Goal: Task Accomplishment & Management: Use online tool/utility

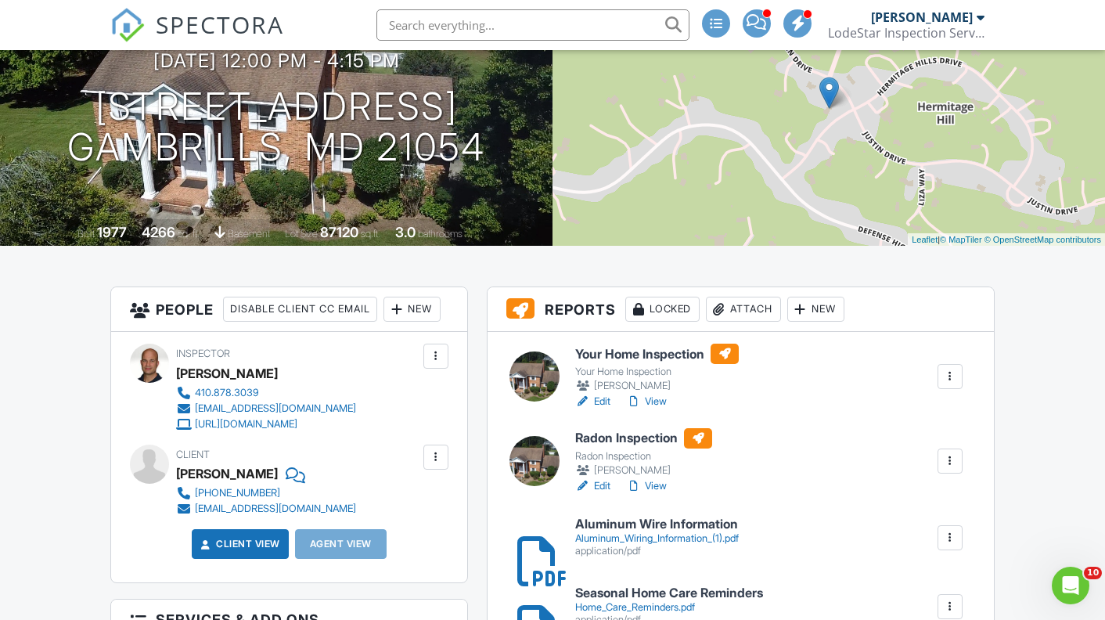
scroll to position [243, 0]
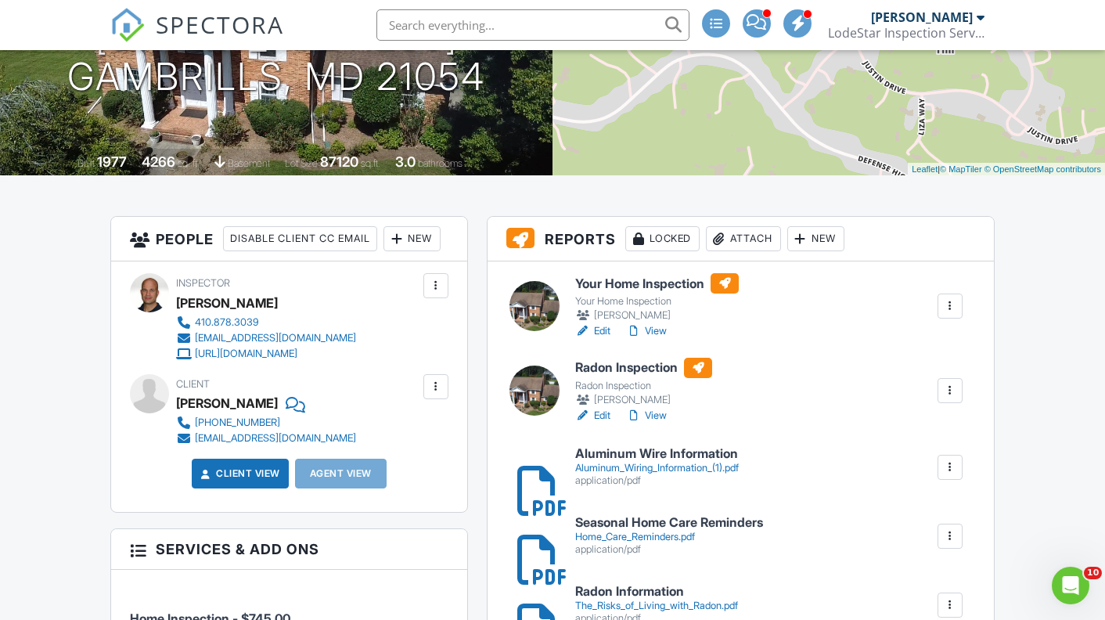
click at [743, 237] on div "Attach" at bounding box center [743, 238] width 75 height 25
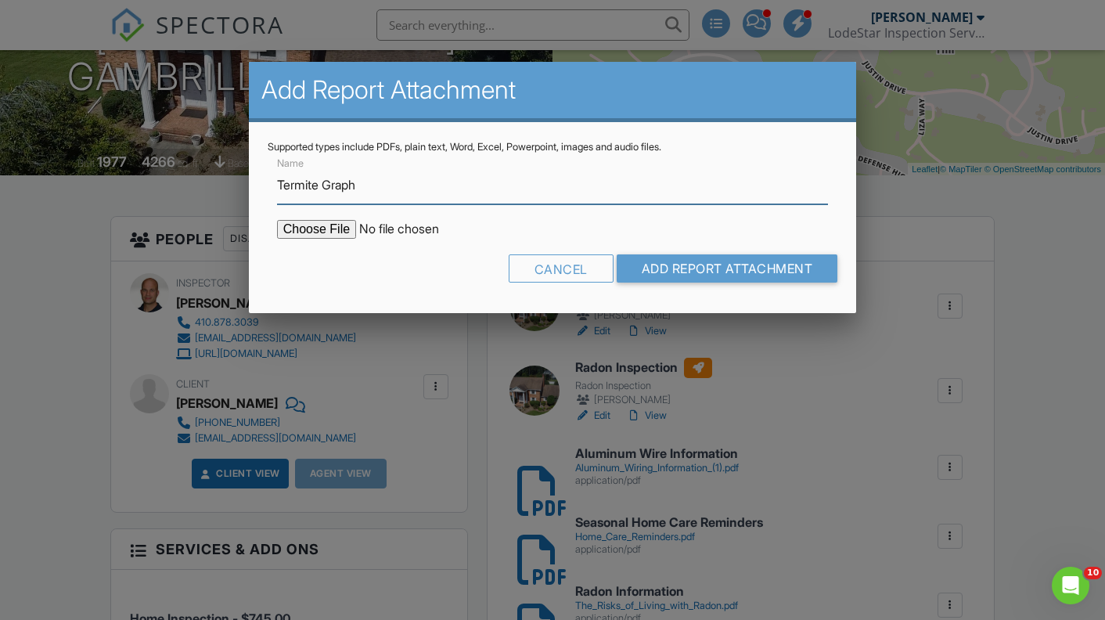
type input "Termite Graph"
click at [331, 228] on input "file" at bounding box center [410, 229] width 266 height 19
type input "C:\fakepath\2048 Hermitage Hills Dr Termite Graph.pdf"
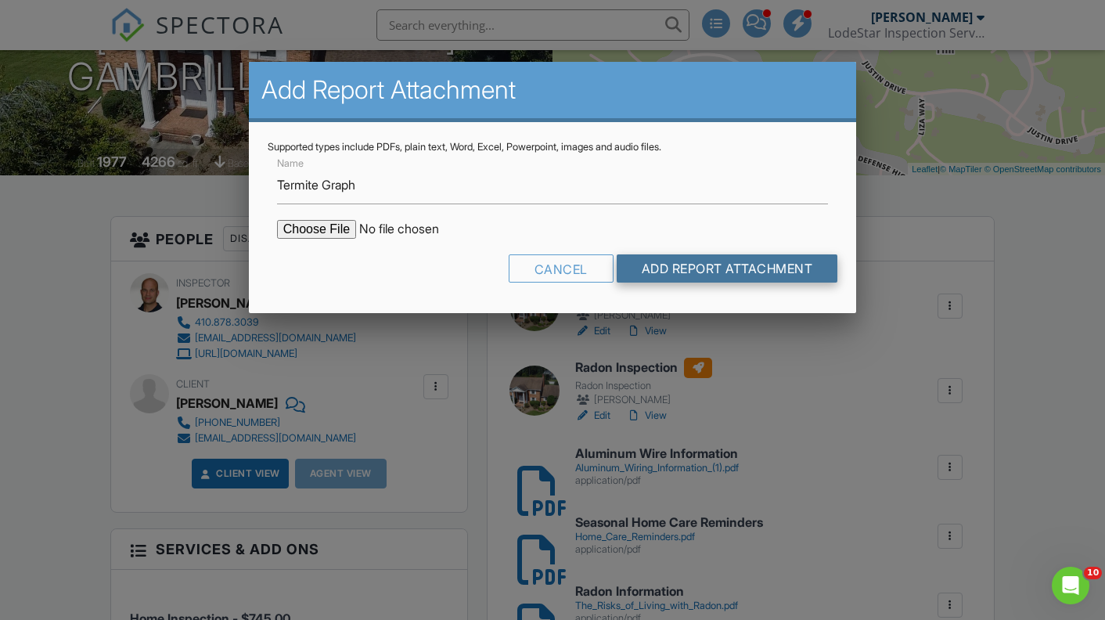
click at [701, 270] on input "Add Report Attachment" at bounding box center [727, 268] width 221 height 28
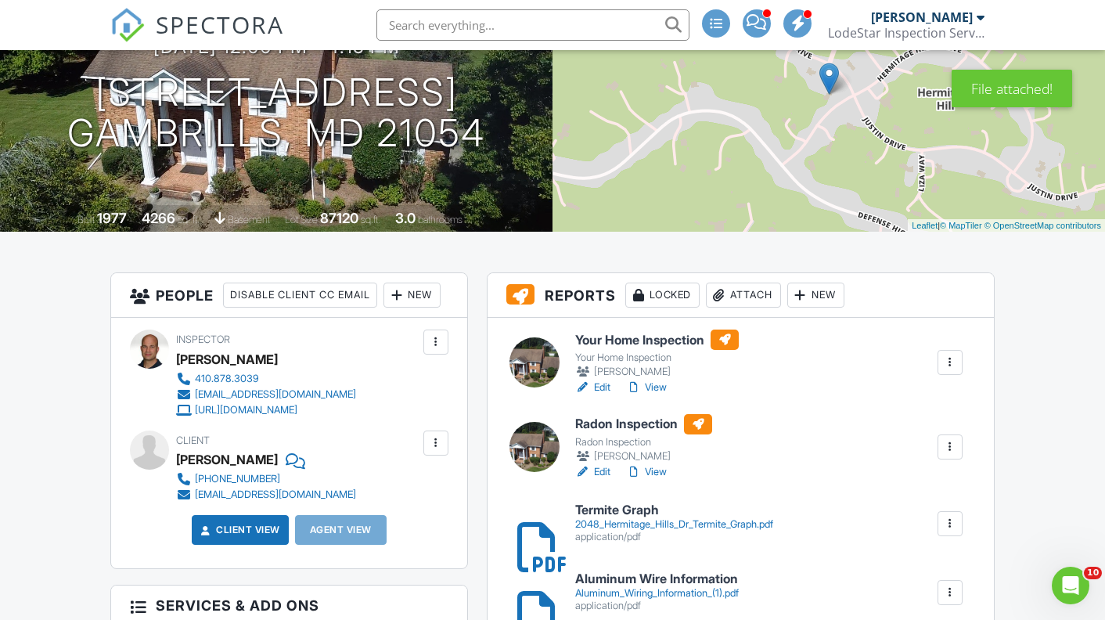
scroll to position [196, 0]
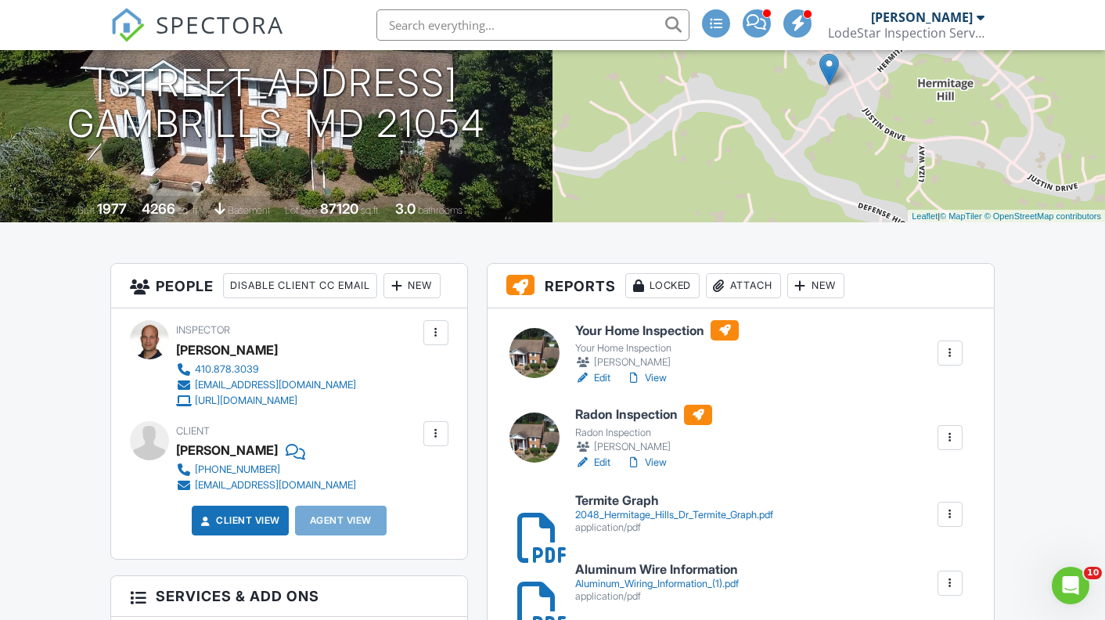
click at [750, 289] on div "Attach" at bounding box center [743, 285] width 75 height 25
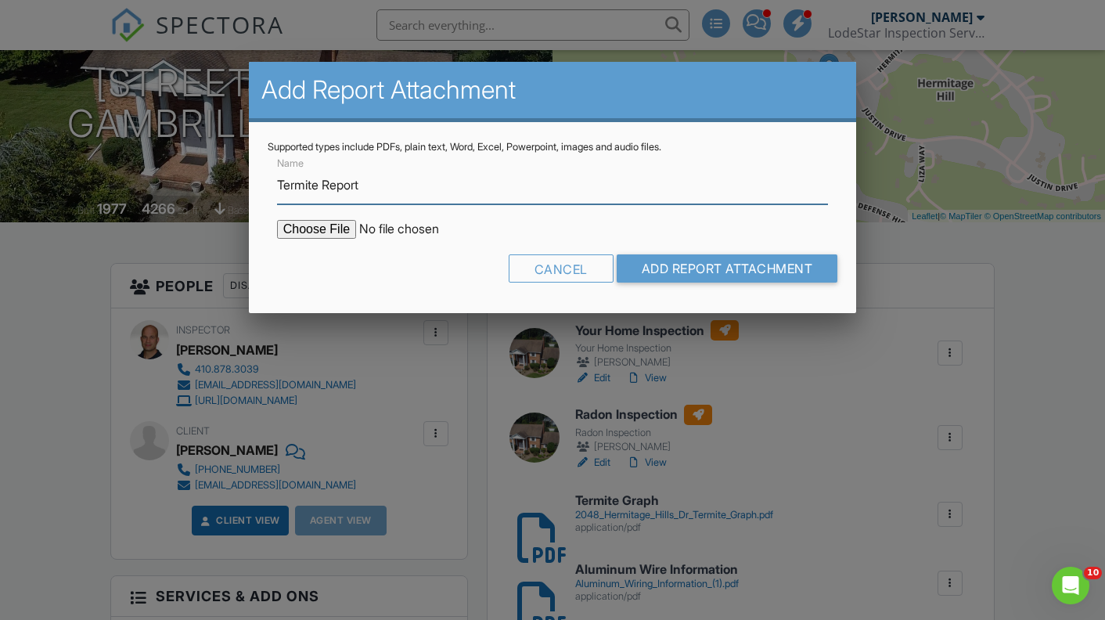
type input "Termite Report"
click at [342, 235] on input "file" at bounding box center [410, 229] width 266 height 19
type input "C:\fakepath\2048 Hermitage Hills Dr Termite Report.pdf"
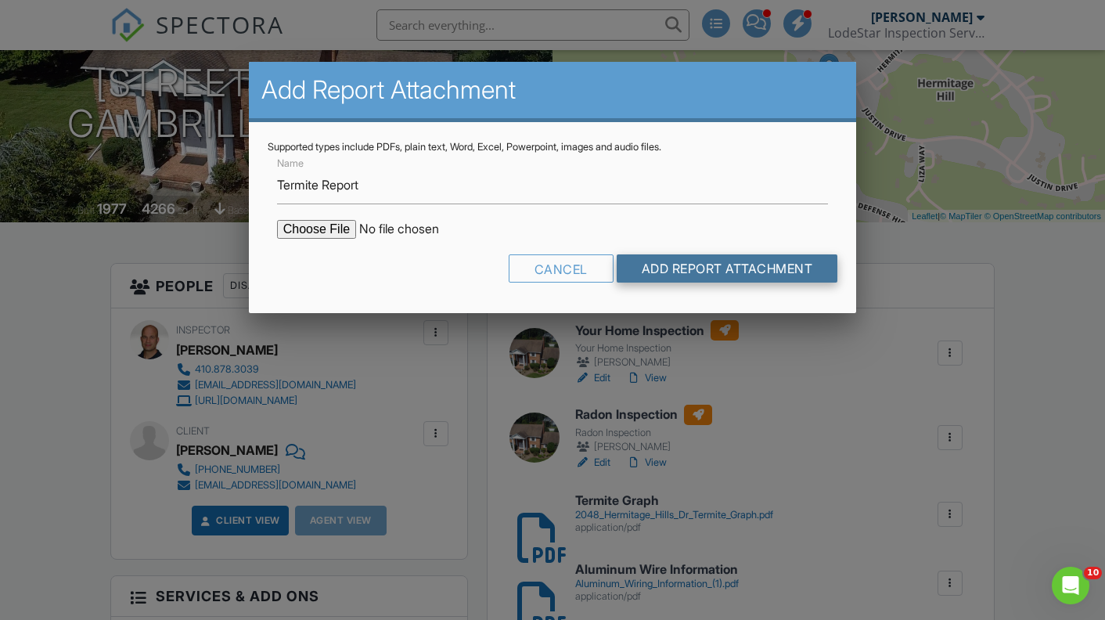
click at [754, 272] on input "Add Report Attachment" at bounding box center [727, 268] width 221 height 28
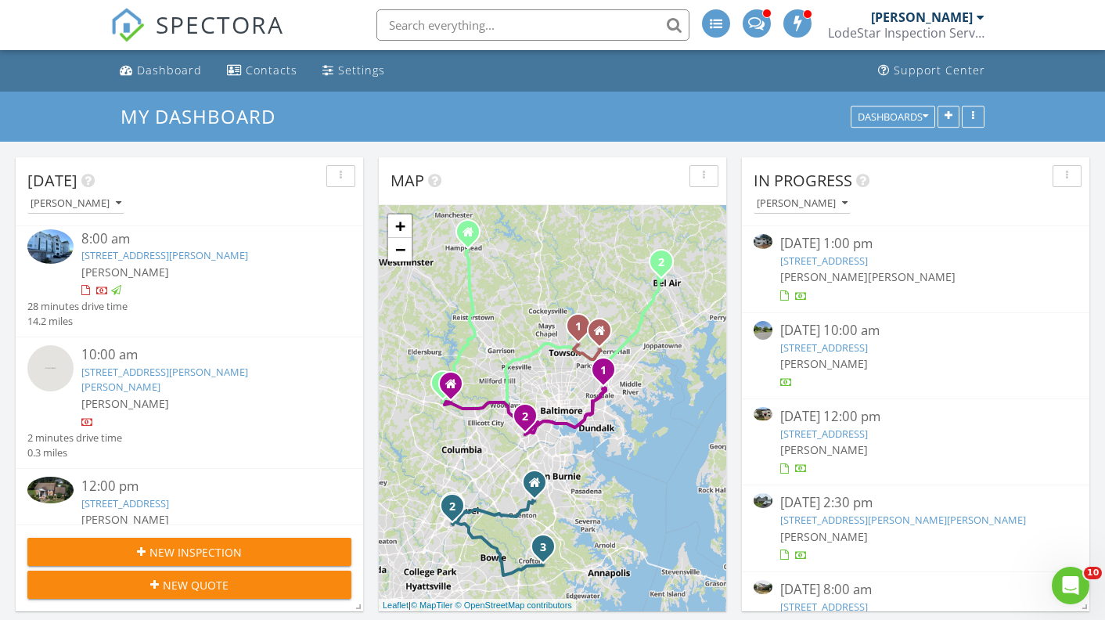
scroll to position [117, 0]
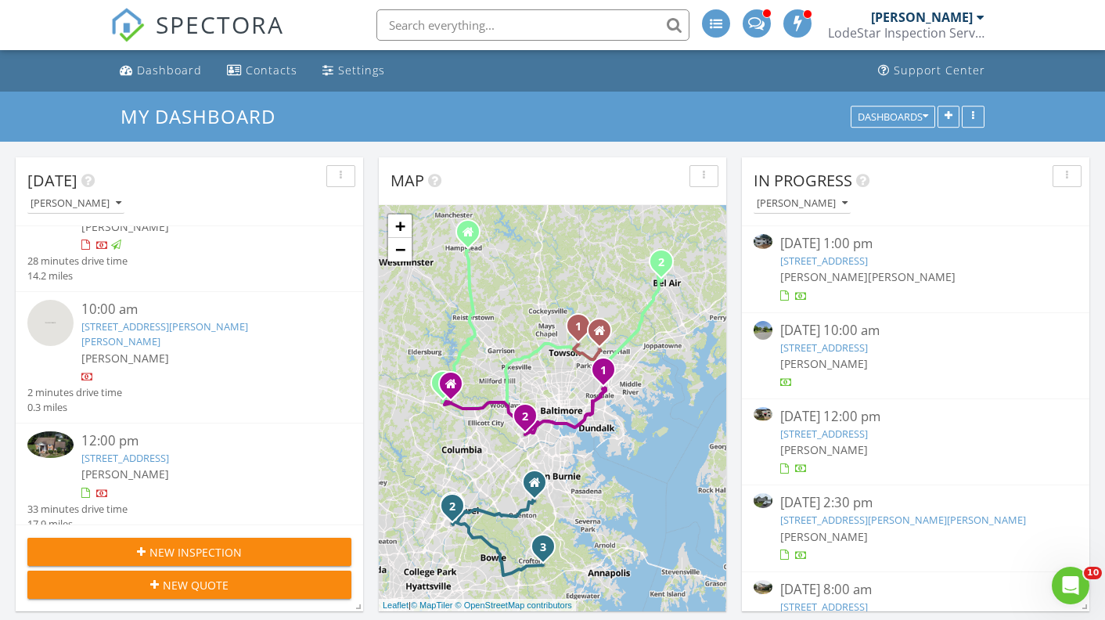
click at [169, 451] on link "[STREET_ADDRESS]" at bounding box center [125, 458] width 88 height 14
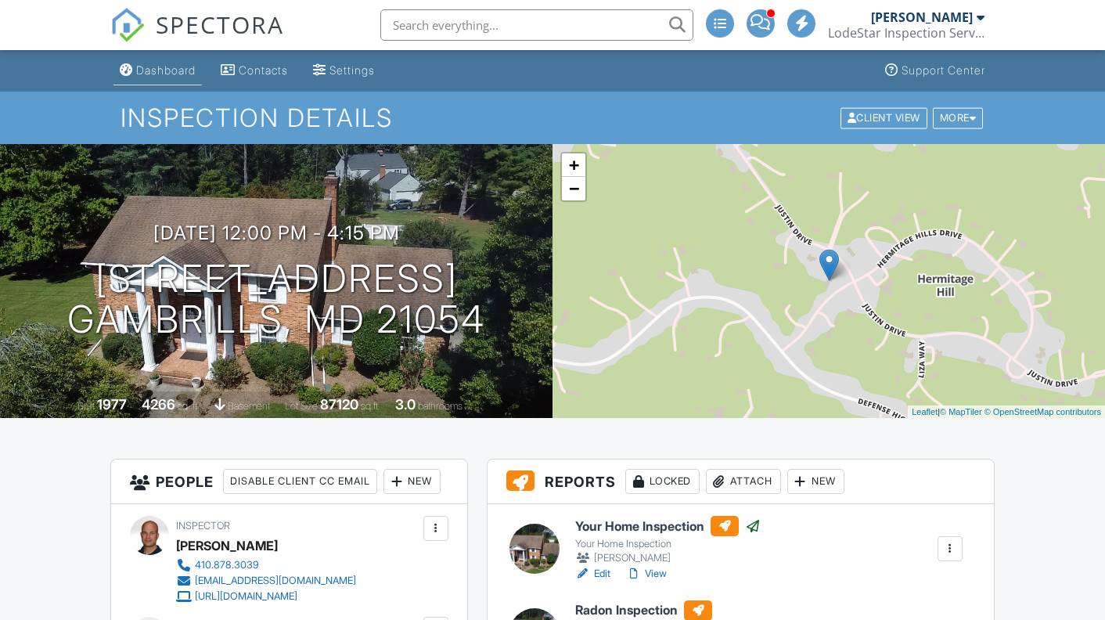
click at [165, 70] on div "Dashboard" at bounding box center [165, 69] width 59 height 13
